Goal: Information Seeking & Learning: Learn about a topic

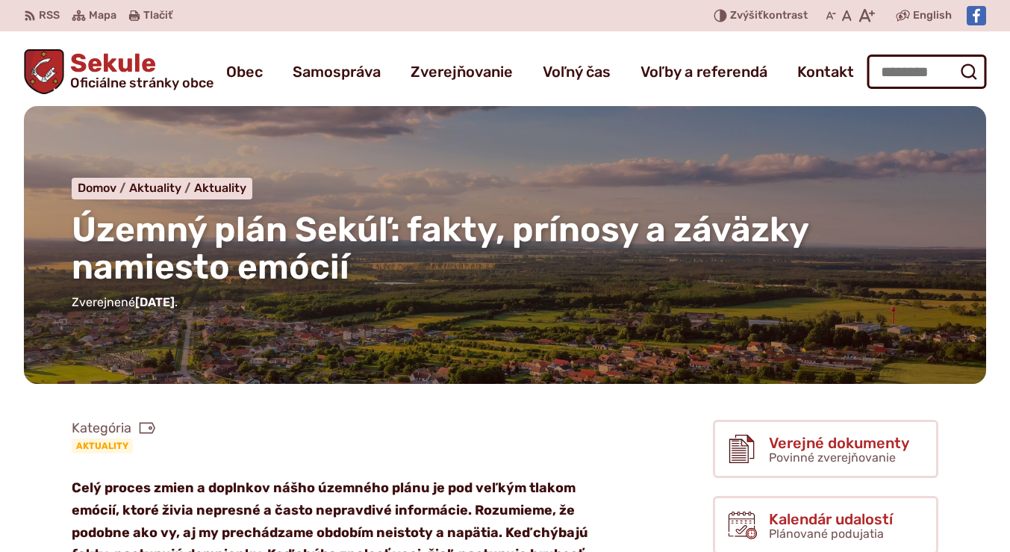
click at [123, 70] on span "Sekule Oficiálne stránky obce" at bounding box center [138, 70] width 149 height 39
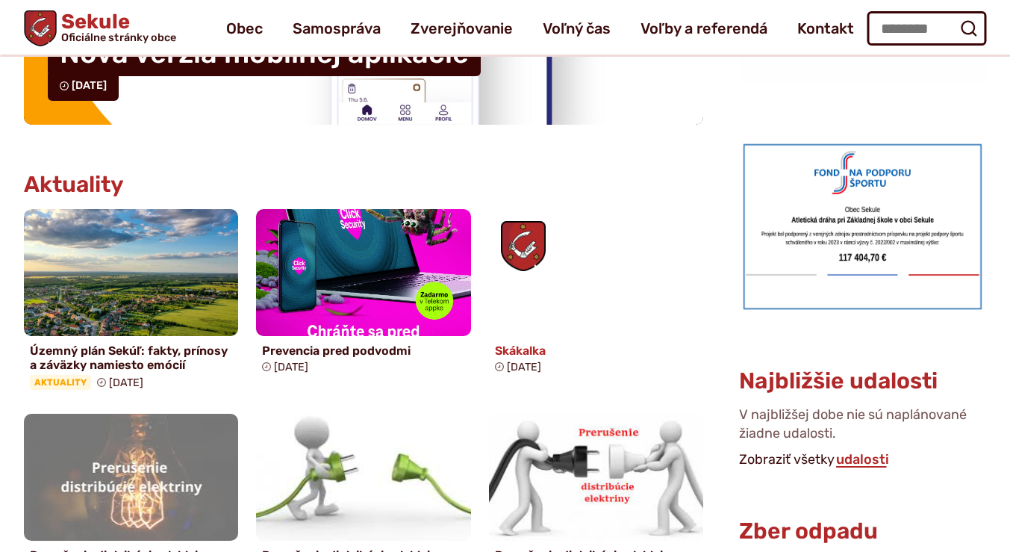
scroll to position [597, 0]
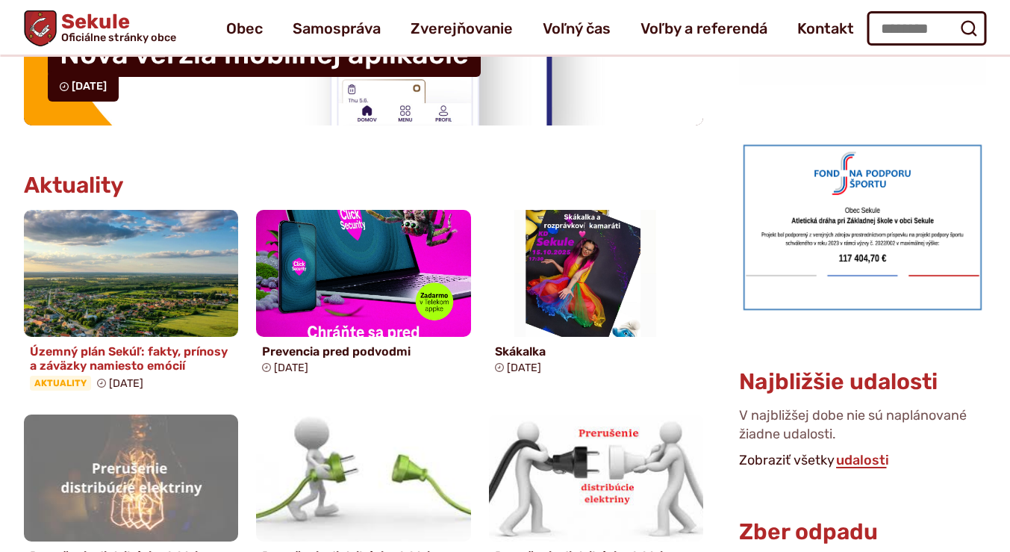
click at [143, 365] on h4 "Územný plán Sekúľ: fakty, prínosy a záväzky namiesto emócií" at bounding box center [131, 358] width 202 height 28
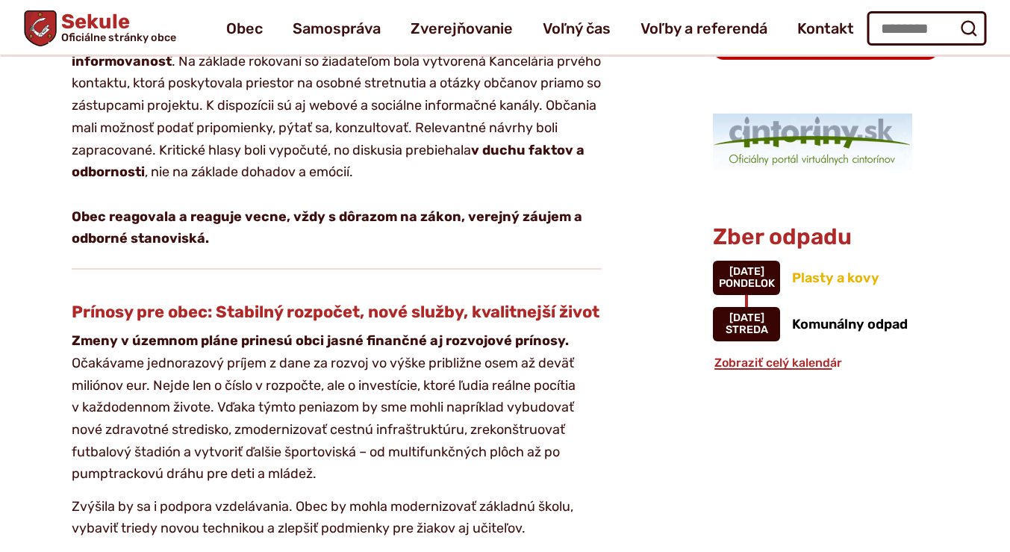
scroll to position [896, 0]
